Goal: Task Accomplishment & Management: Manage account settings

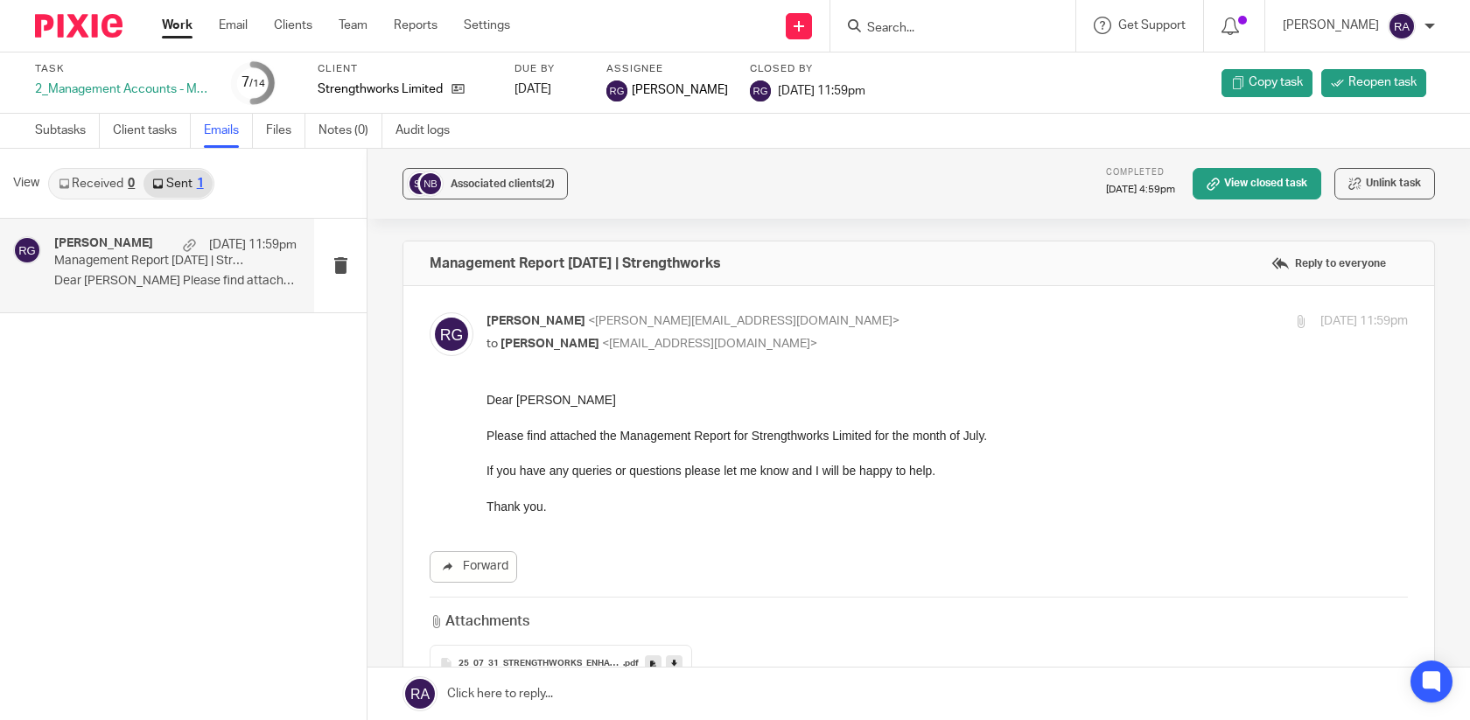
scroll to position [28, 0]
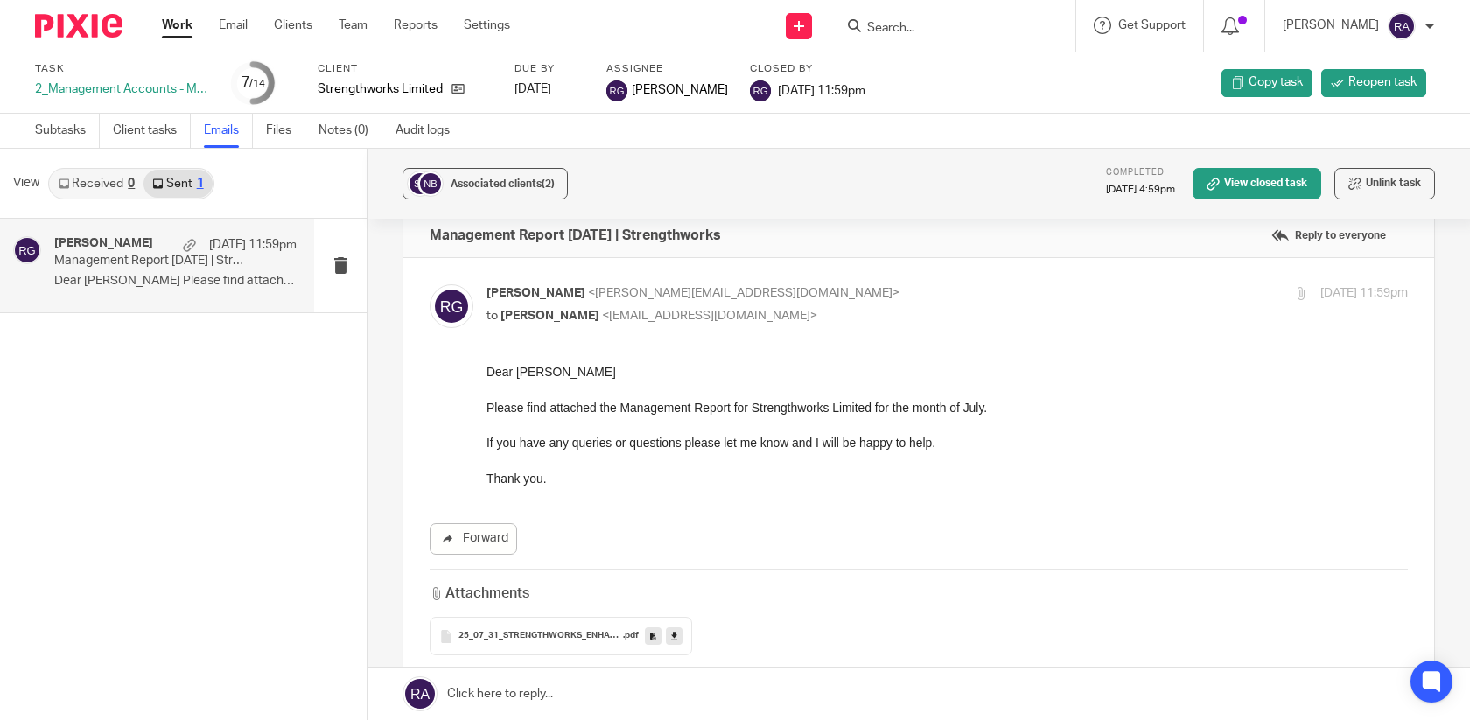
click at [886, 36] on form at bounding box center [958, 26] width 186 height 22
click at [929, 30] on input "Search" at bounding box center [943, 29] width 157 height 16
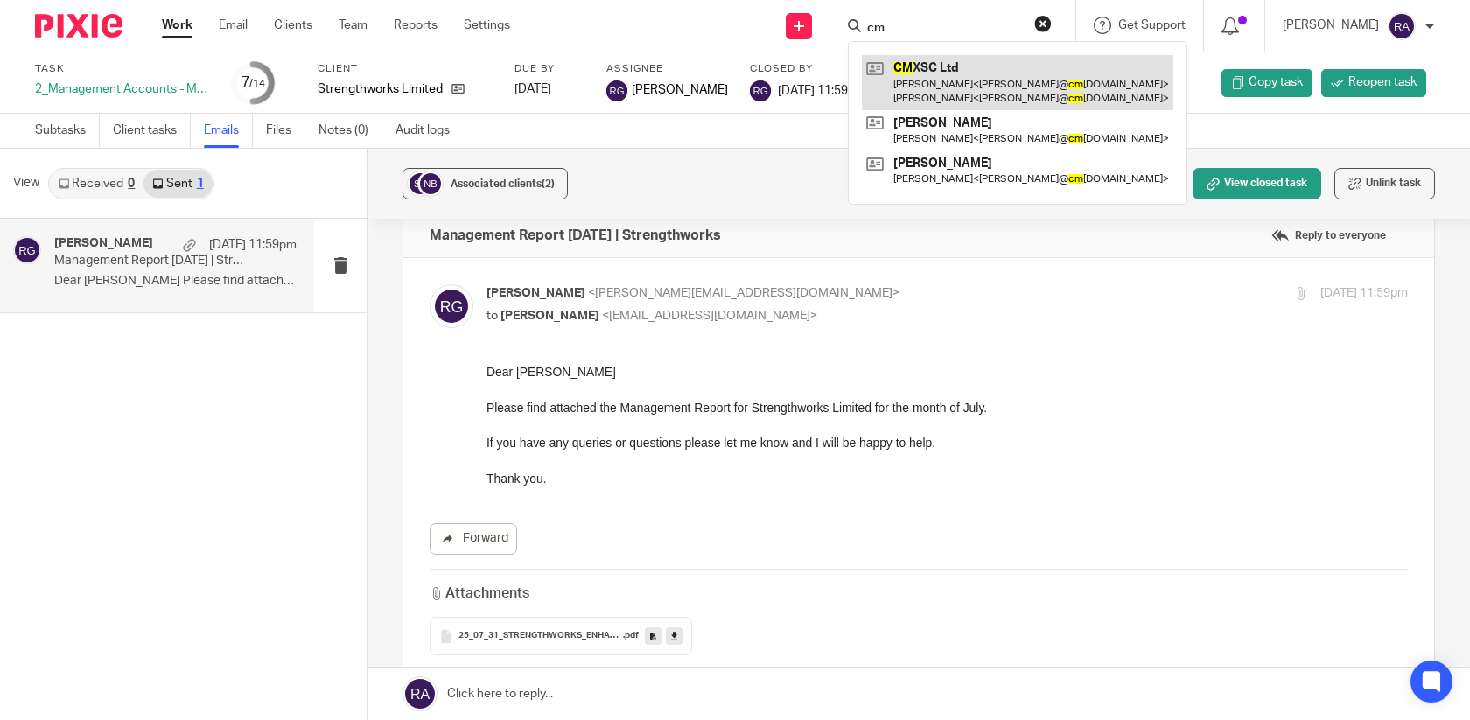
type input "cm"
click at [993, 74] on link at bounding box center [1017, 82] width 311 height 54
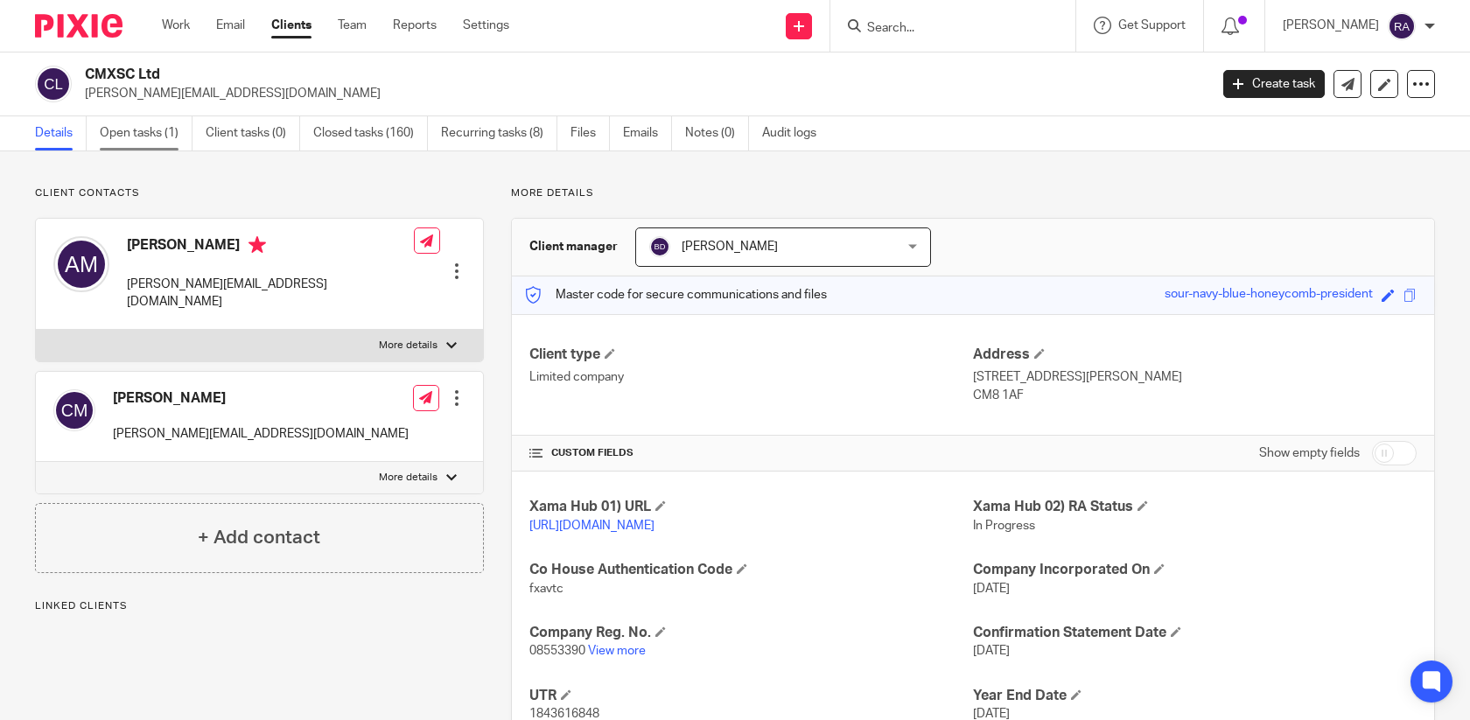
click at [160, 134] on link "Open tasks (1)" at bounding box center [146, 133] width 93 height 34
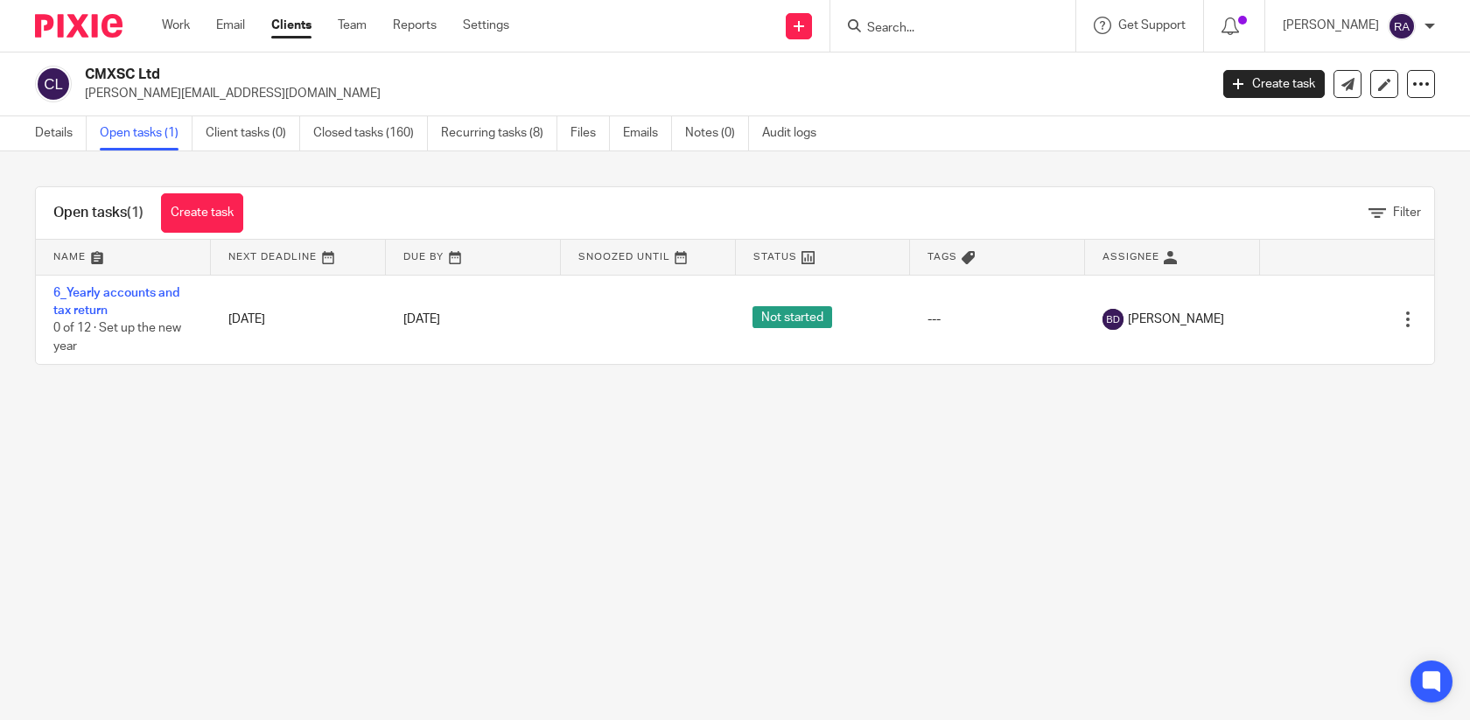
click at [946, 34] on input "Search" at bounding box center [943, 29] width 157 height 16
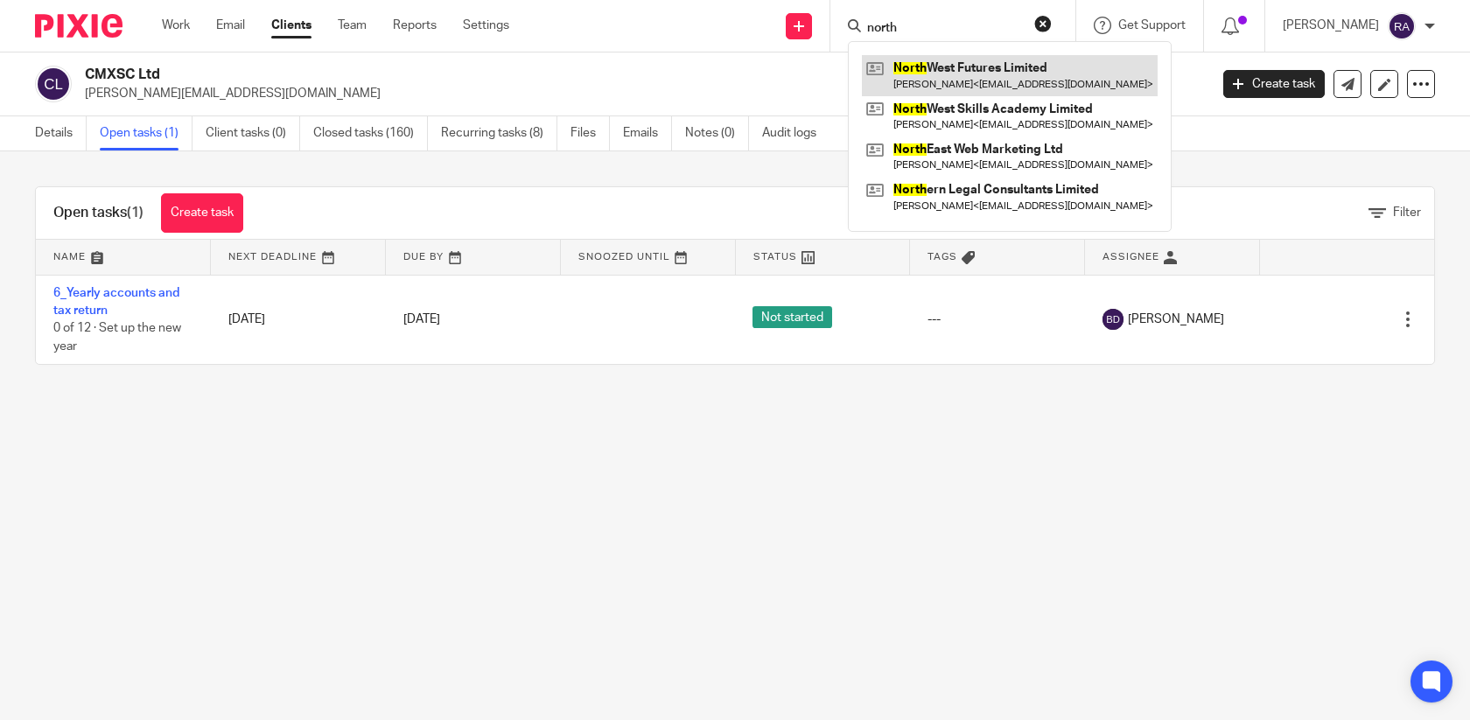
type input "north"
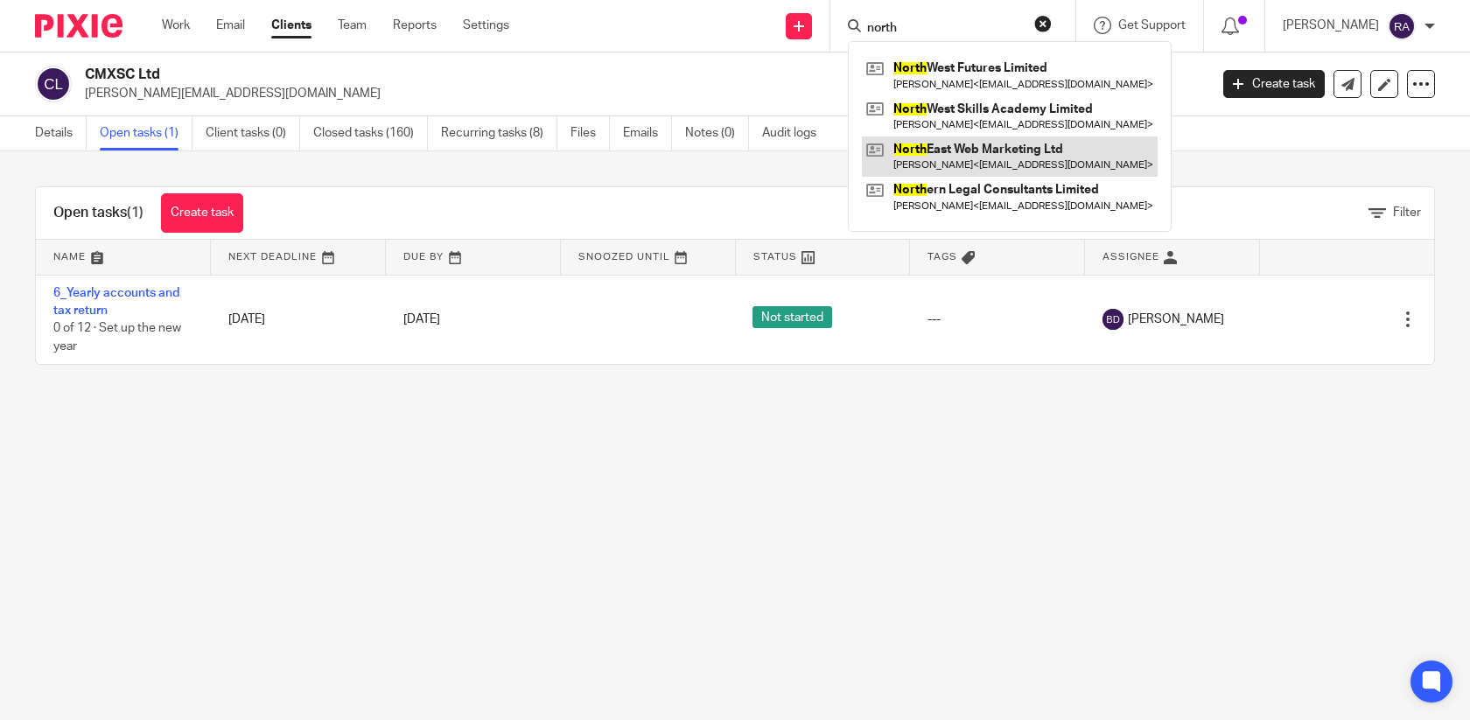
click at [1016, 160] on link at bounding box center [1010, 156] width 296 height 40
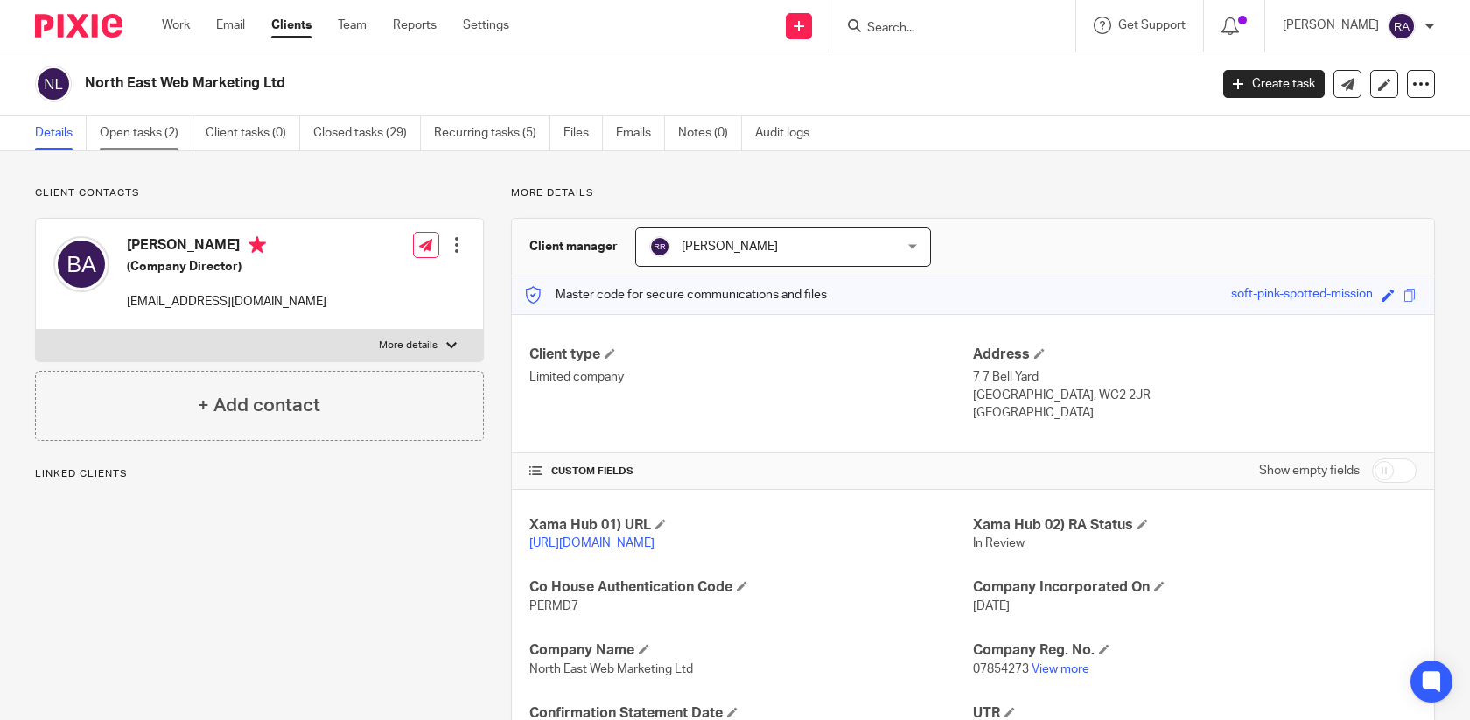
click at [152, 129] on link "Open tasks (2)" at bounding box center [146, 133] width 93 height 34
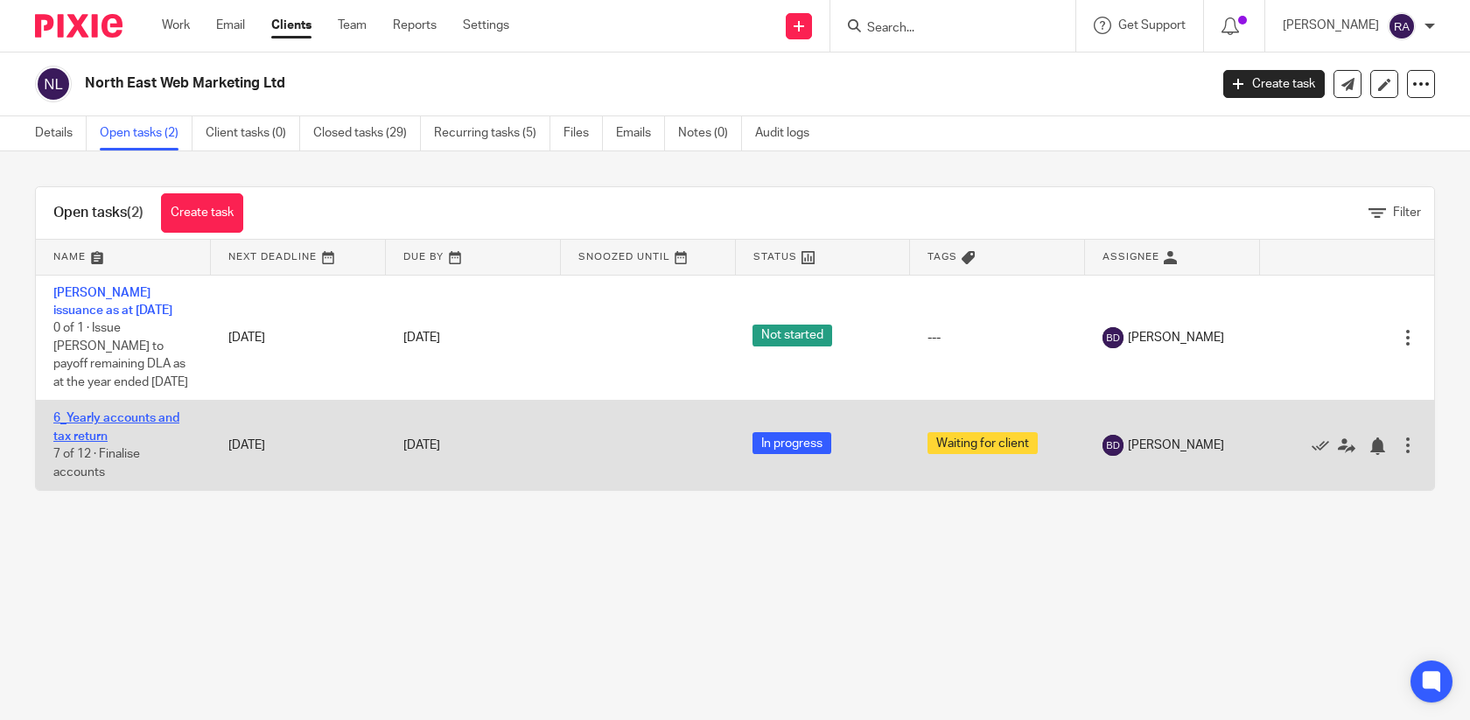
click at [117, 418] on link "6_Yearly accounts and tax return" at bounding box center [116, 427] width 126 height 30
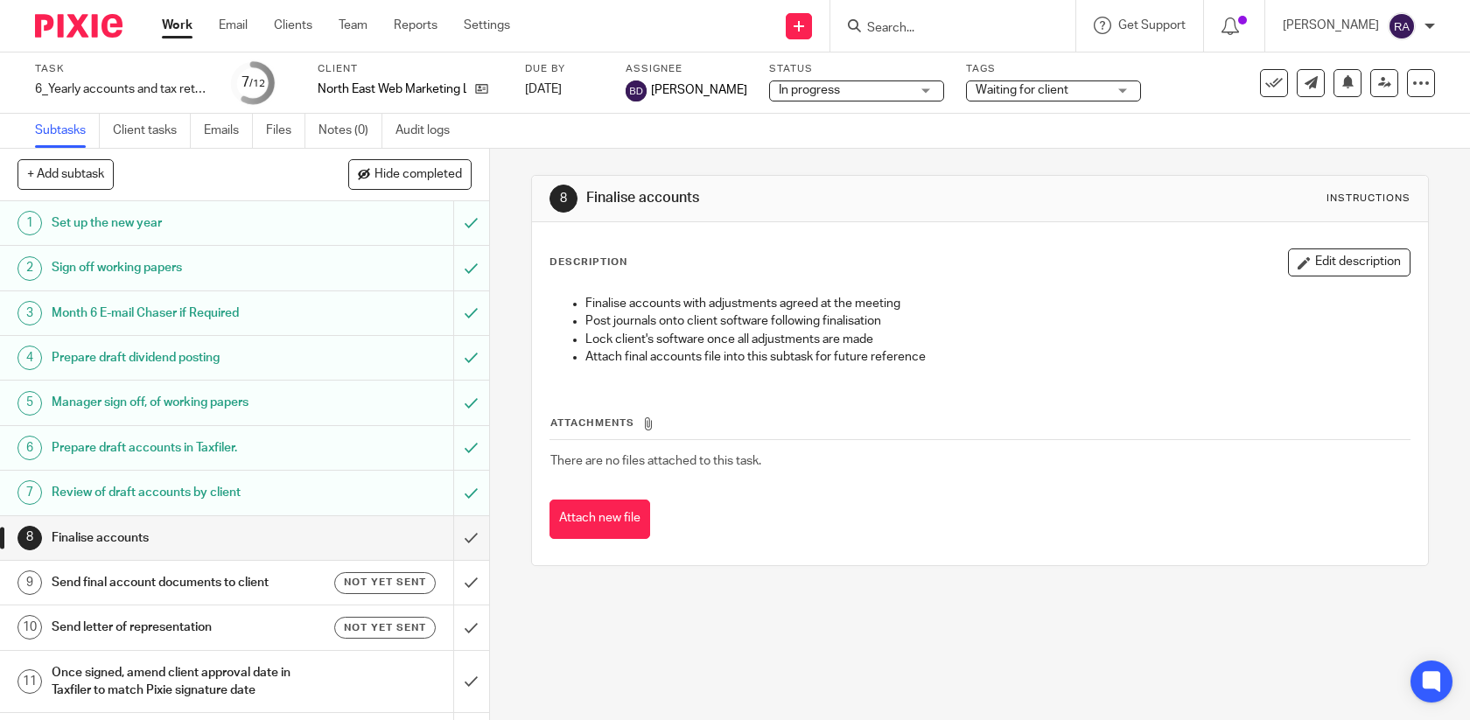
scroll to position [38, 0]
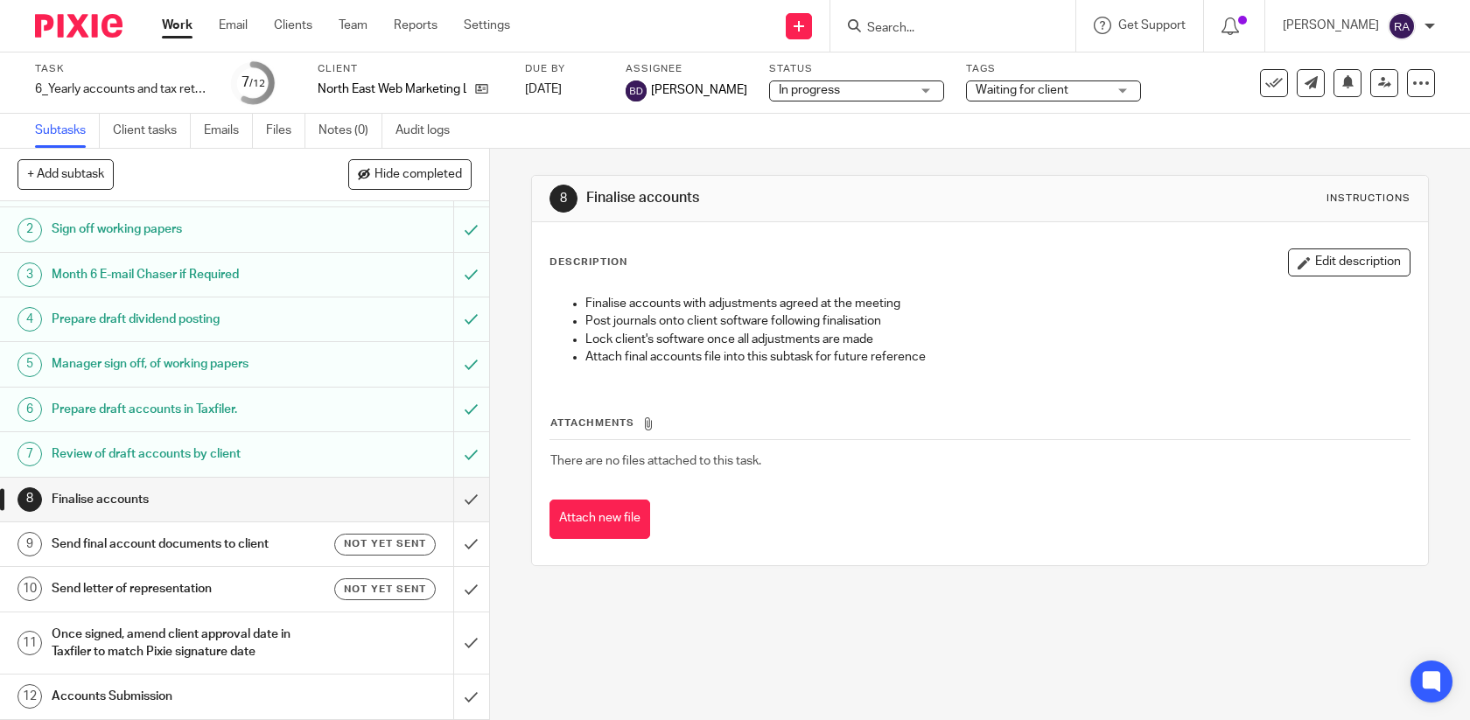
click at [218, 148] on div "Subtasks Client tasks Emails Files Notes (0) Audit logs" at bounding box center [735, 131] width 1470 height 35
click at [229, 142] on link "Emails" at bounding box center [228, 131] width 49 height 34
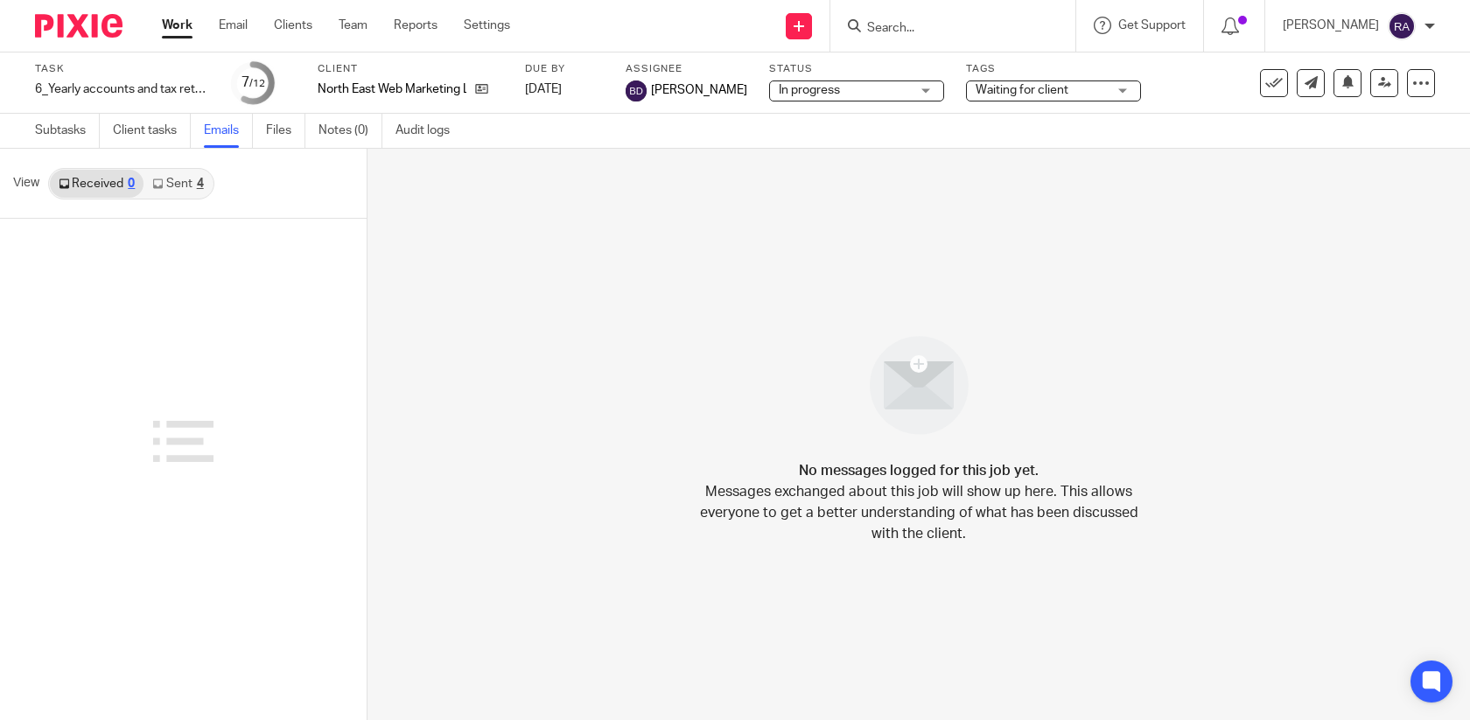
click at [188, 186] on link "Sent 4" at bounding box center [177, 184] width 68 height 28
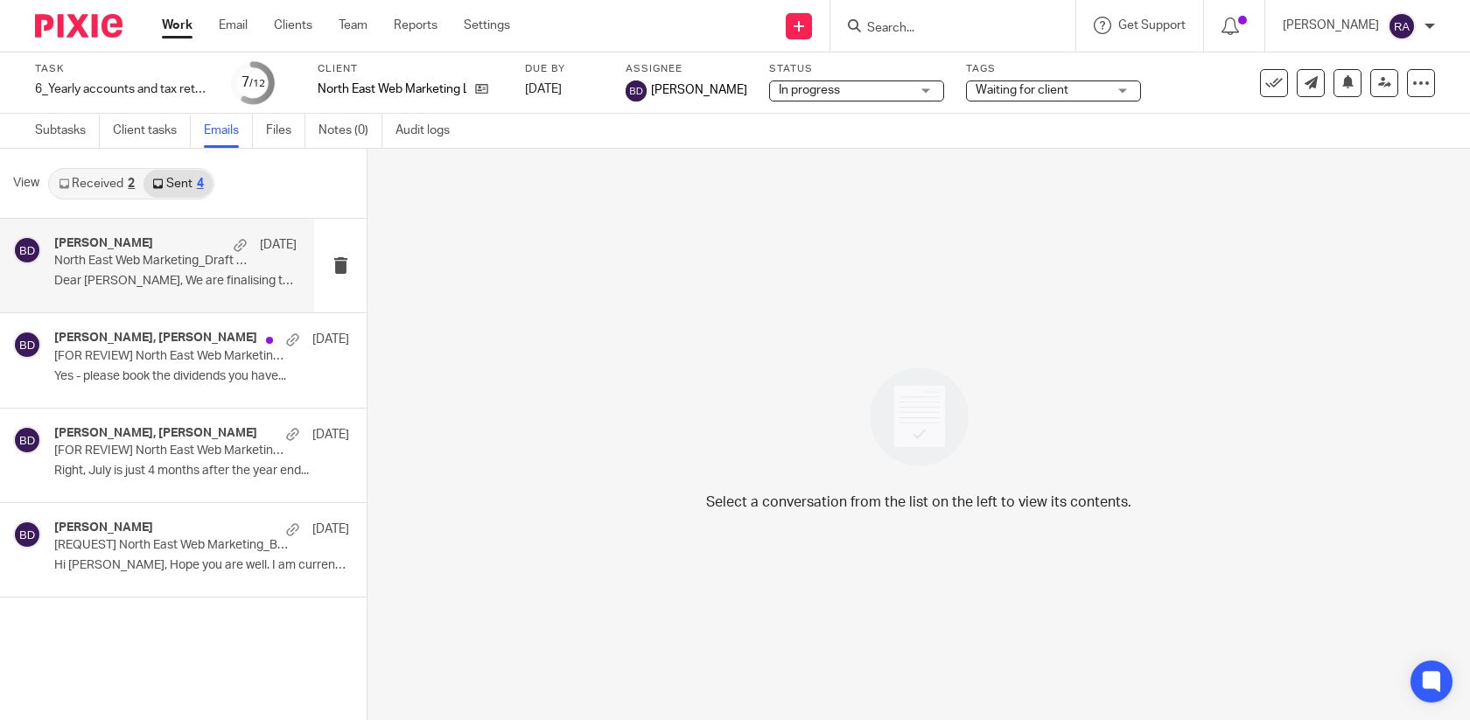
click at [177, 258] on p "North East Web Marketing_Draft annual accounts for the year ended [DATE]" at bounding box center [151, 261] width 194 height 15
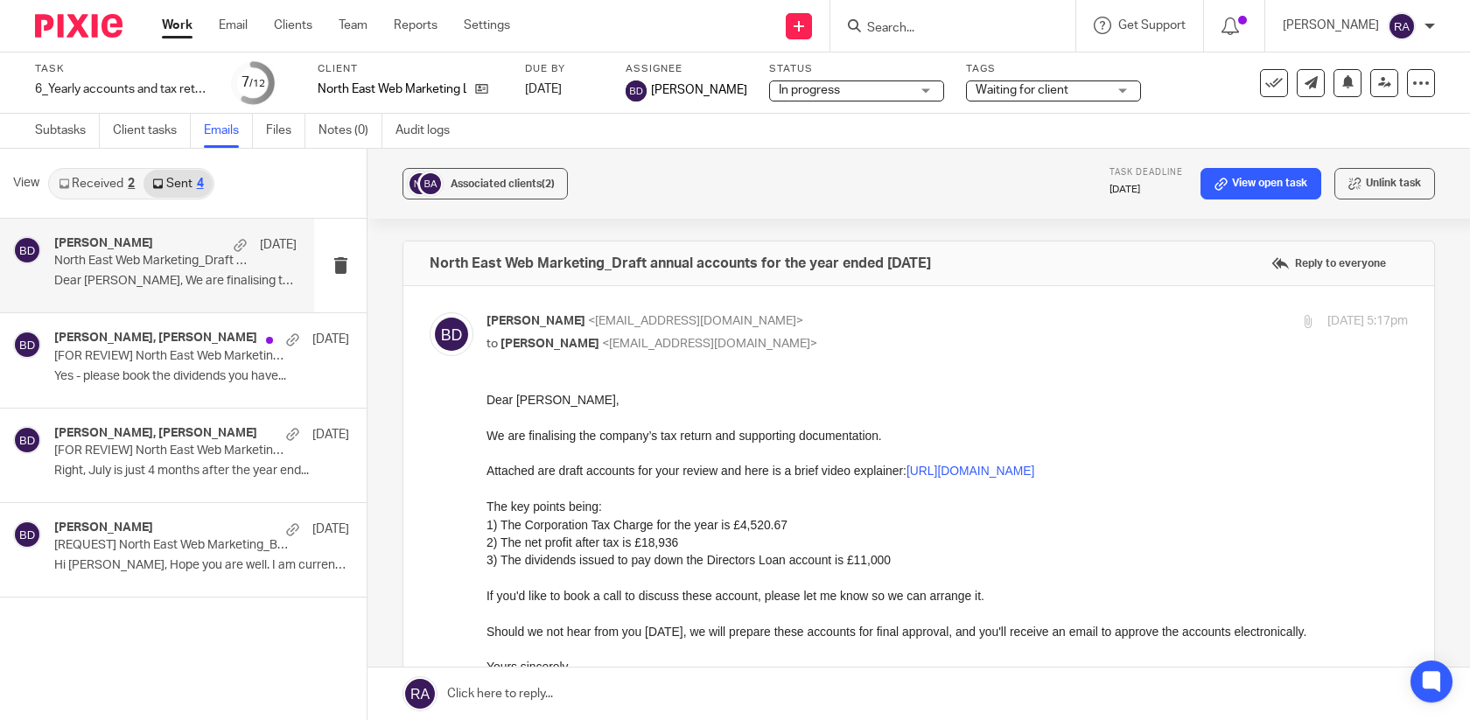
scroll to position [3, 0]
